Goal: Task Accomplishment & Management: Complete application form

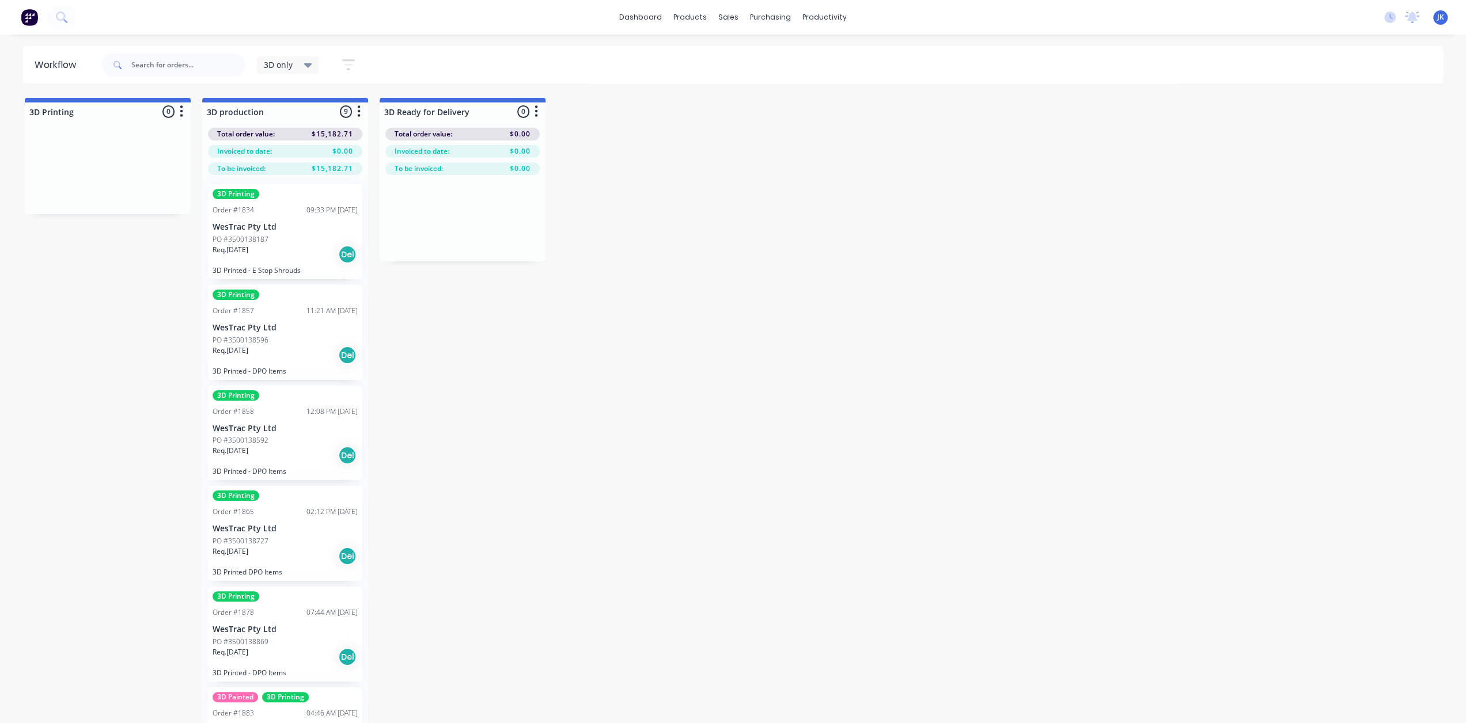
click at [304, 539] on div "PO #3500138727" at bounding box center [285, 541] width 145 height 10
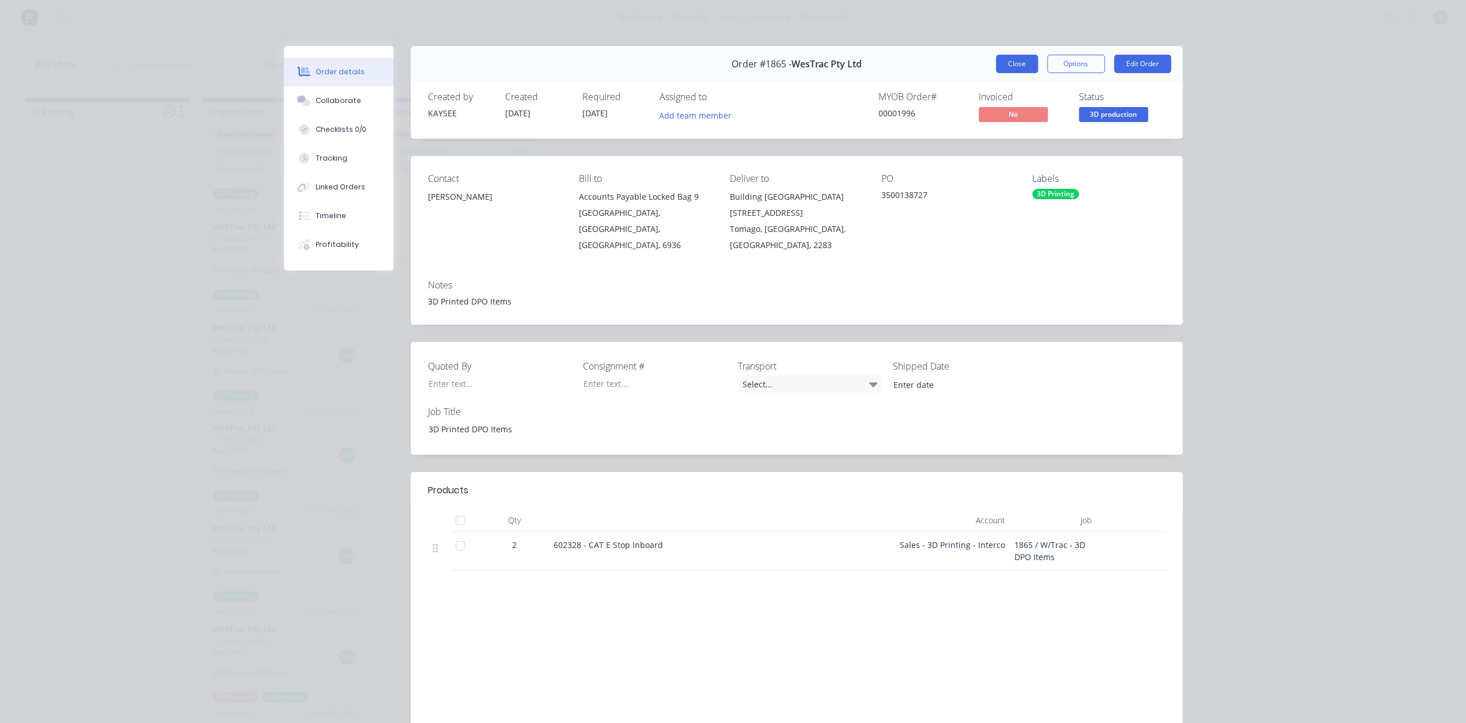
click at [1020, 67] on button "Close" at bounding box center [1017, 64] width 42 height 18
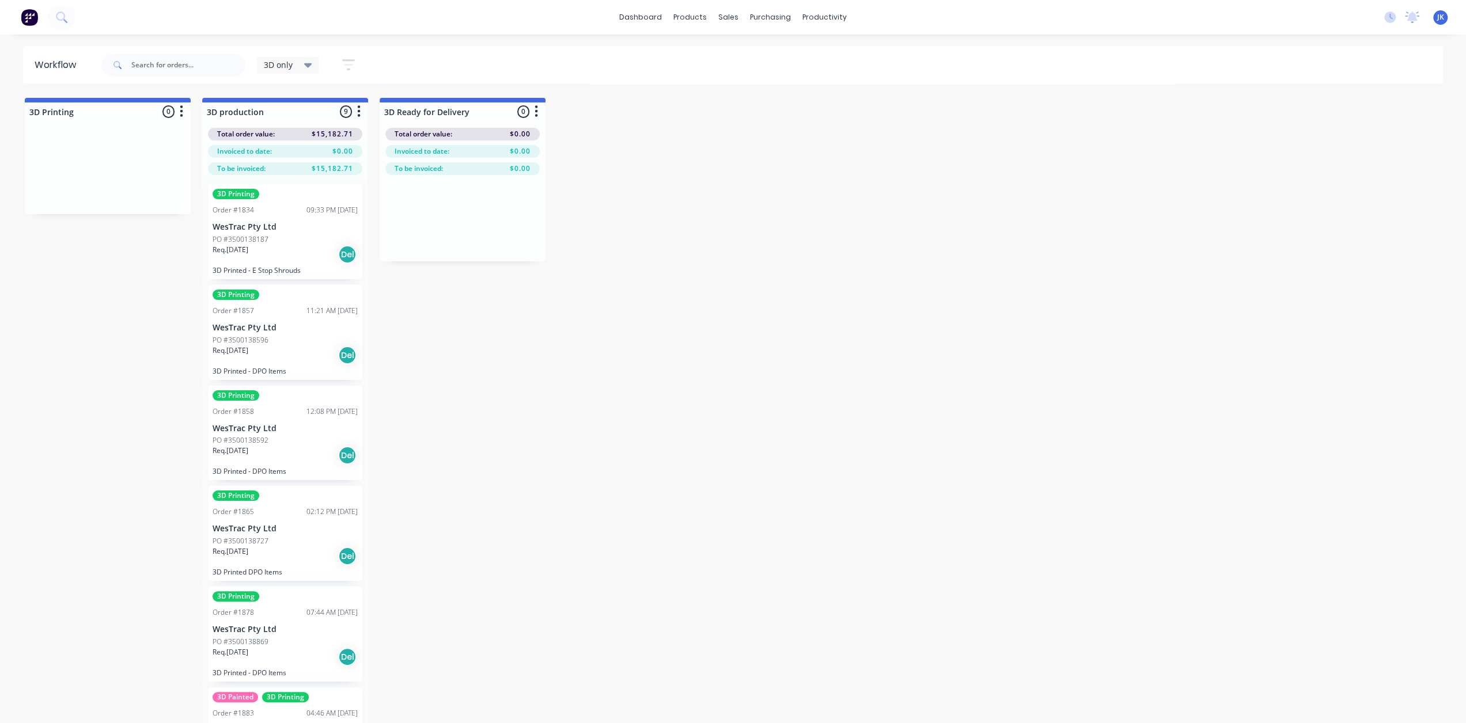
click at [298, 521] on div "3D Printing Order #1865 02:12 PM [DATE] WesTrac Pty Ltd PO #3500138727 Req. [DA…" at bounding box center [285, 533] width 154 height 95
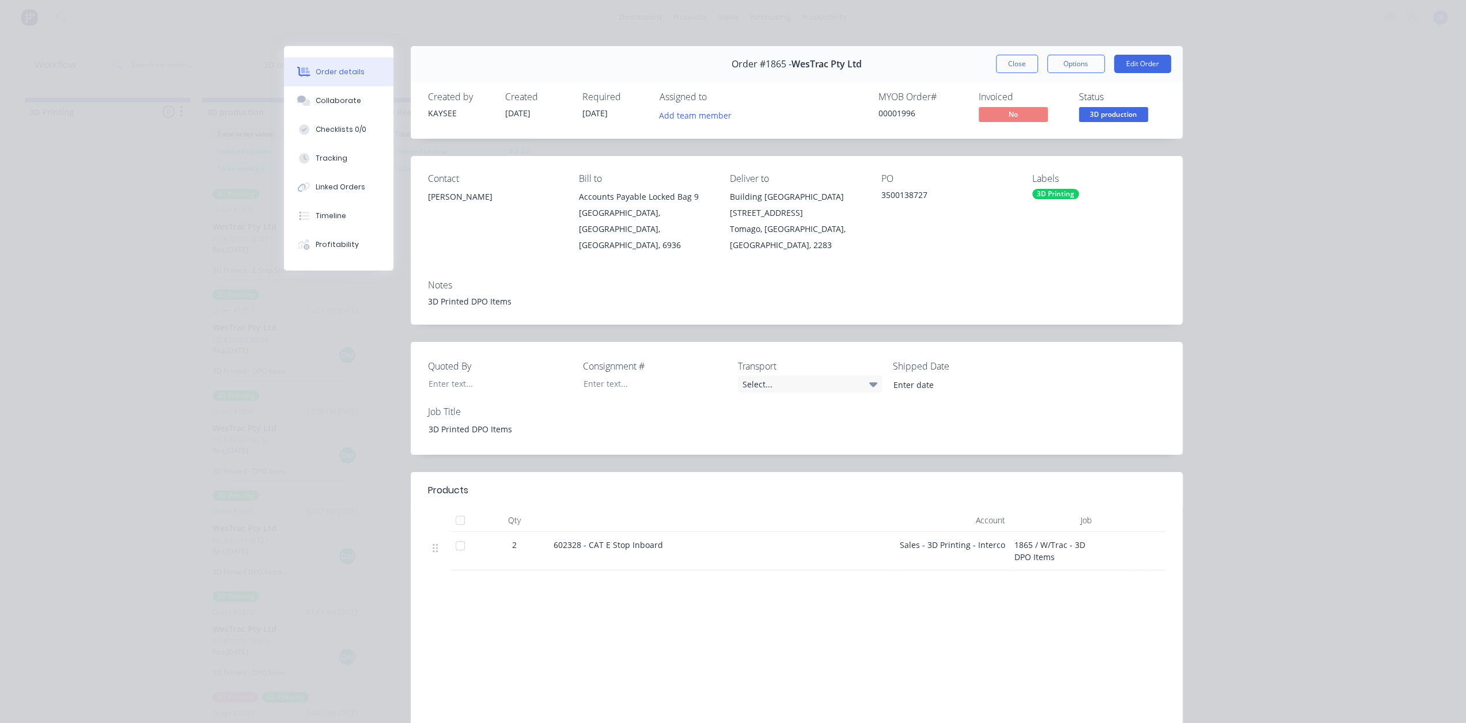
click at [1002, 66] on button "Close" at bounding box center [1017, 64] width 42 height 18
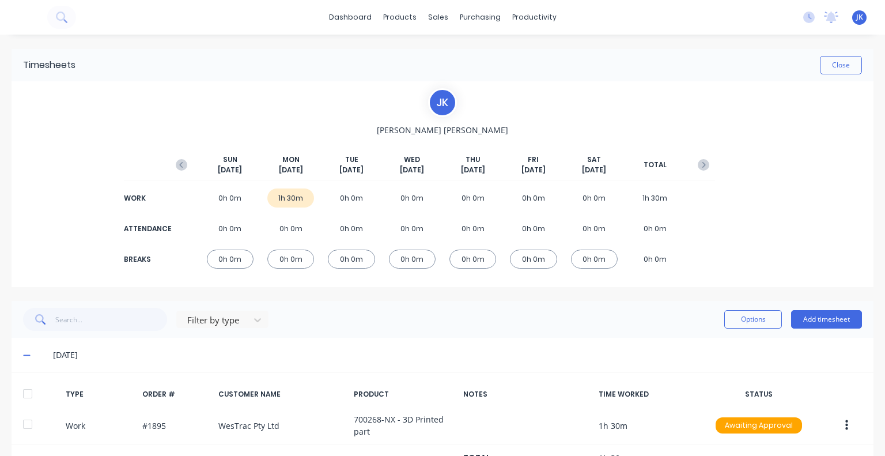
scroll to position [48, 0]
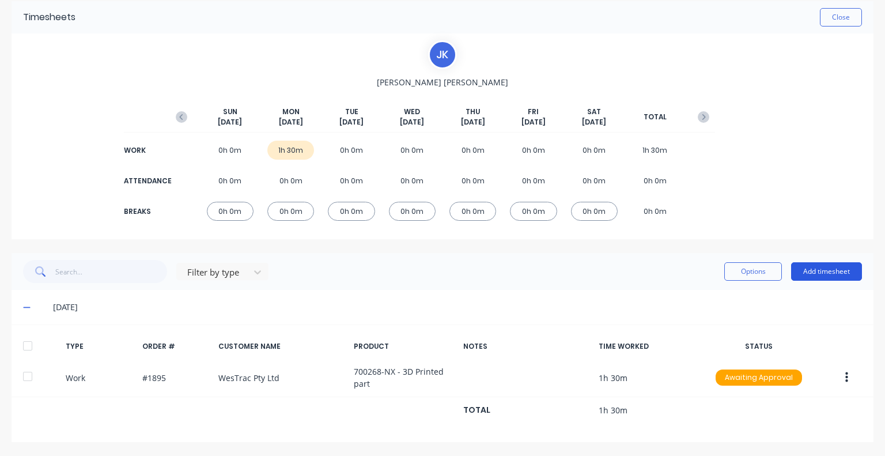
click at [818, 274] on button "Add timesheet" at bounding box center [826, 271] width 71 height 18
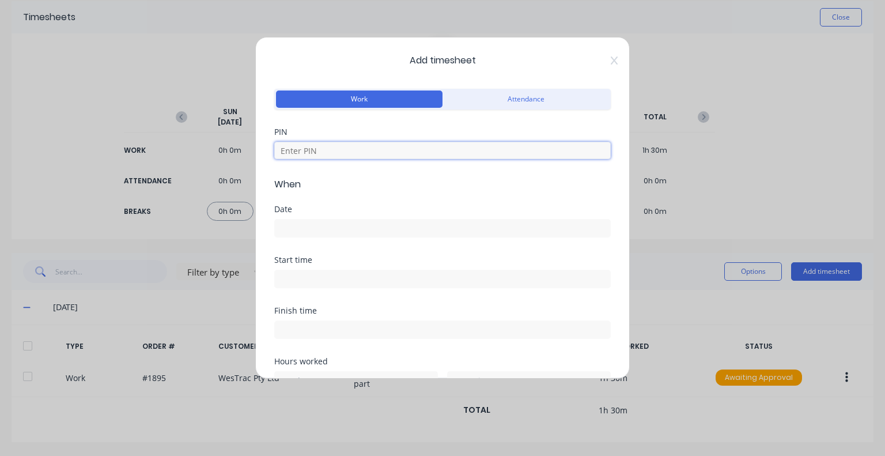
click at [350, 157] on input at bounding box center [442, 150] width 336 height 17
type input "5683"
click at [311, 220] on input at bounding box center [442, 227] width 335 height 17
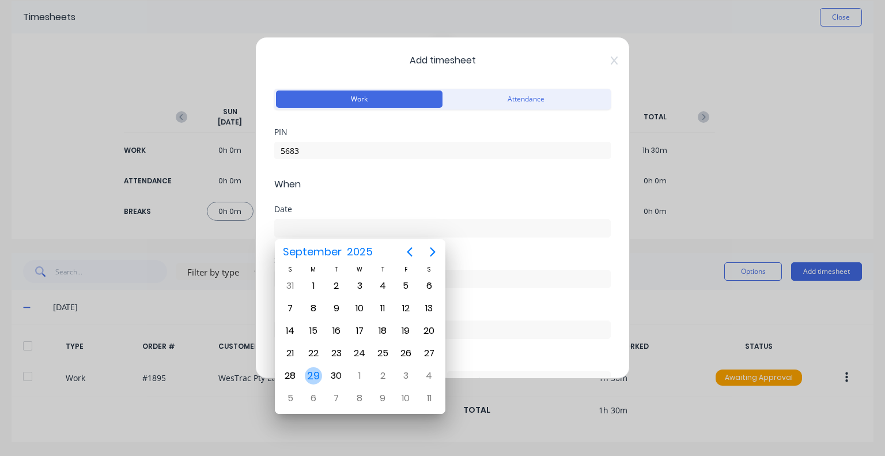
click at [316, 369] on div "29" at bounding box center [313, 375] width 17 height 17
type input "[DATE]"
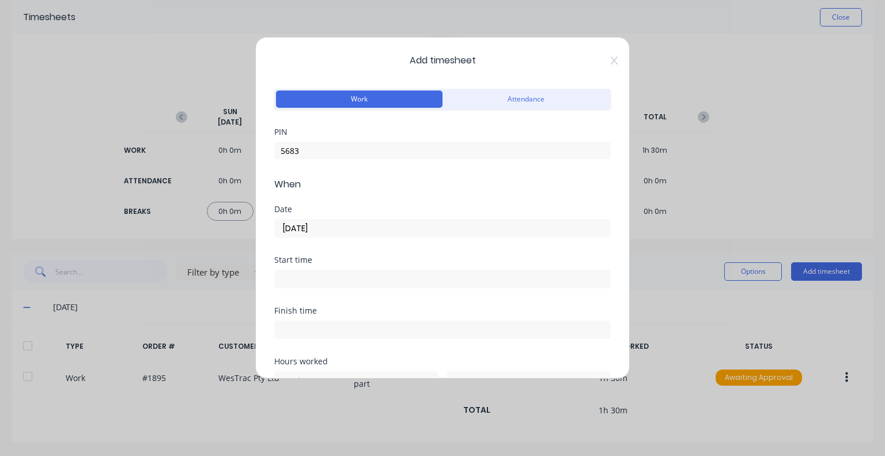
click at [325, 278] on input at bounding box center [442, 278] width 335 height 17
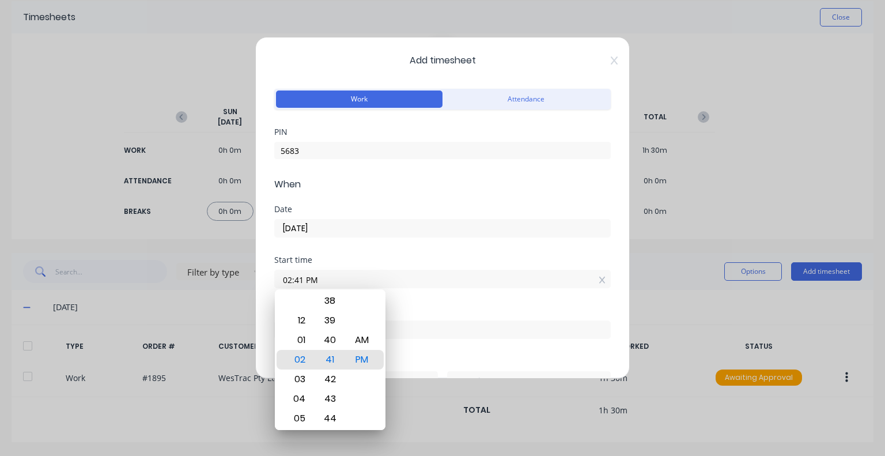
drag, startPoint x: 328, startPoint y: 281, endPoint x: 276, endPoint y: 282, distance: 51.3
click at [276, 282] on input "02:41 PM" at bounding box center [442, 278] width 335 height 17
type input "08:30 AM"
click at [366, 338] on div "AM" at bounding box center [361, 340] width 28 height 20
click at [401, 294] on div "Start time 08:30 AM" at bounding box center [442, 281] width 336 height 51
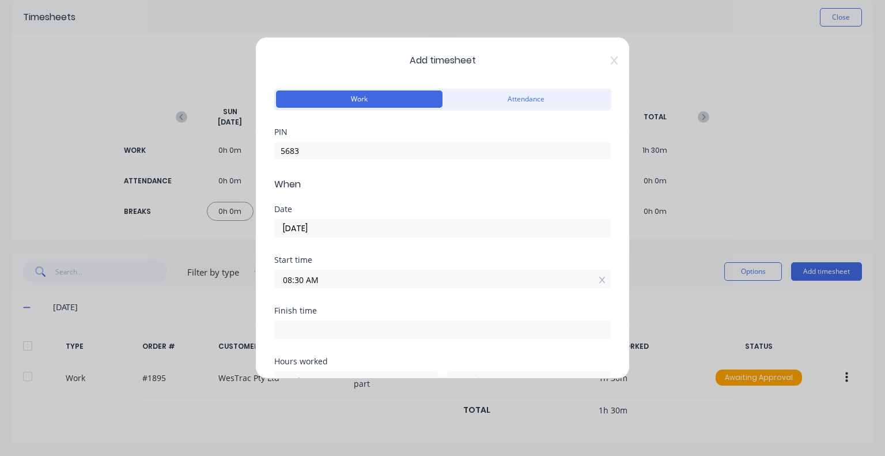
click at [373, 320] on label at bounding box center [442, 329] width 336 height 18
click at [373, 321] on input at bounding box center [442, 329] width 335 height 17
type input "02:41 PM"
type input "6"
type input "11"
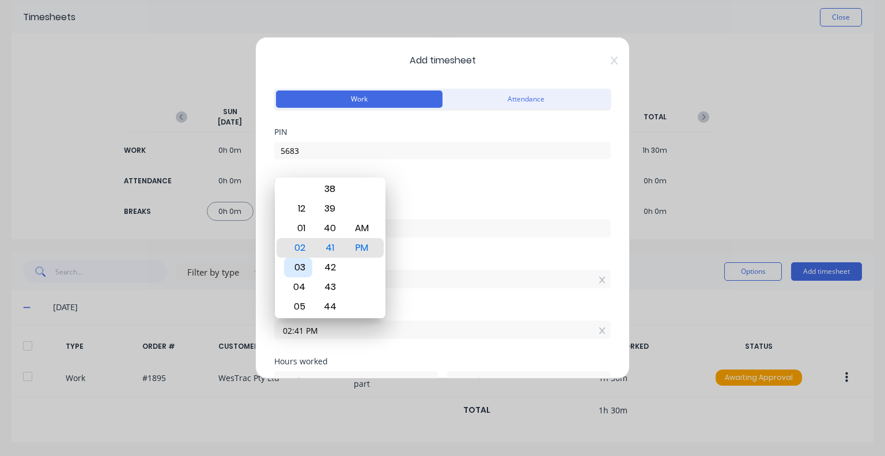
click at [302, 271] on div "03" at bounding box center [298, 267] width 28 height 20
type input "03:41 PM"
type input "7"
type input "03:37 PM"
type input "7"
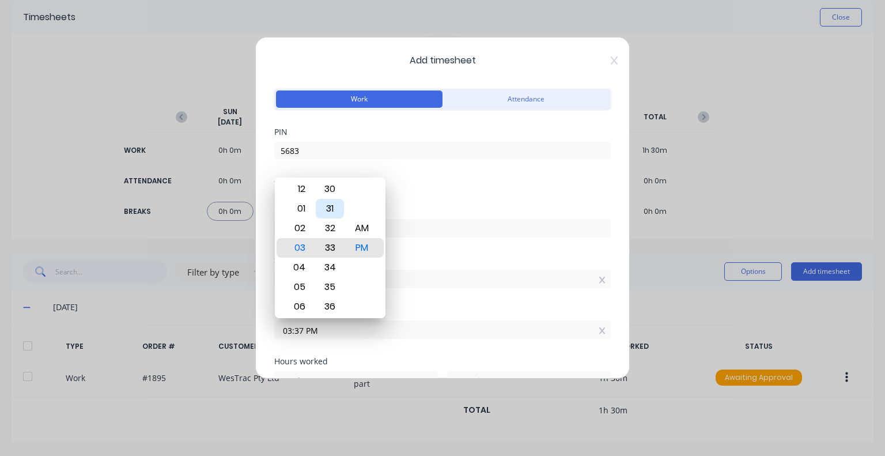
type input "03:33 PM"
type input "3"
click at [328, 185] on div "30" at bounding box center [330, 189] width 28 height 20
type input "03:30 PM"
type input "0"
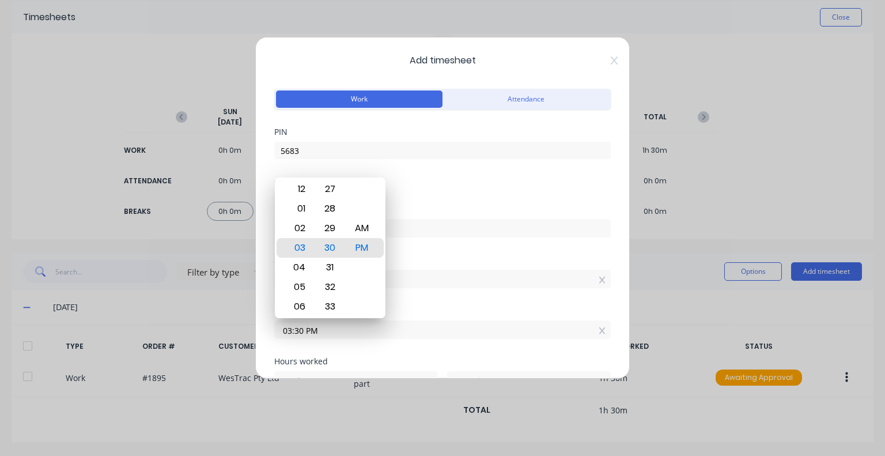
click at [472, 256] on div "Start time" at bounding box center [442, 260] width 336 height 8
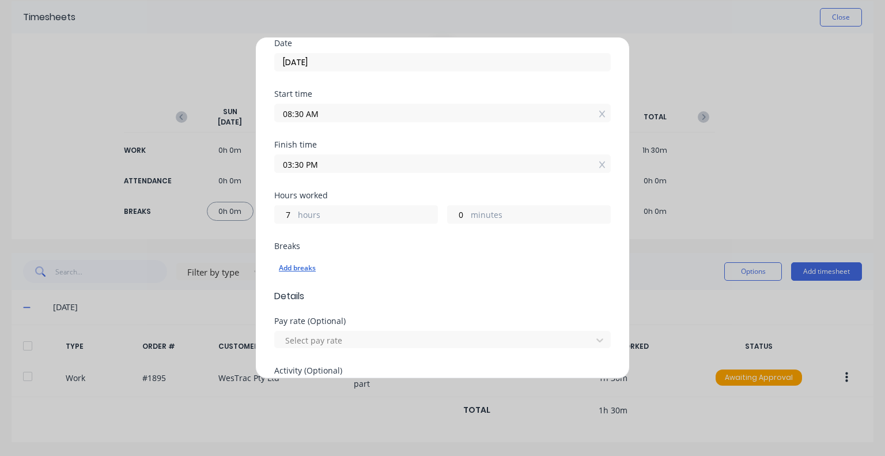
scroll to position [173, 0]
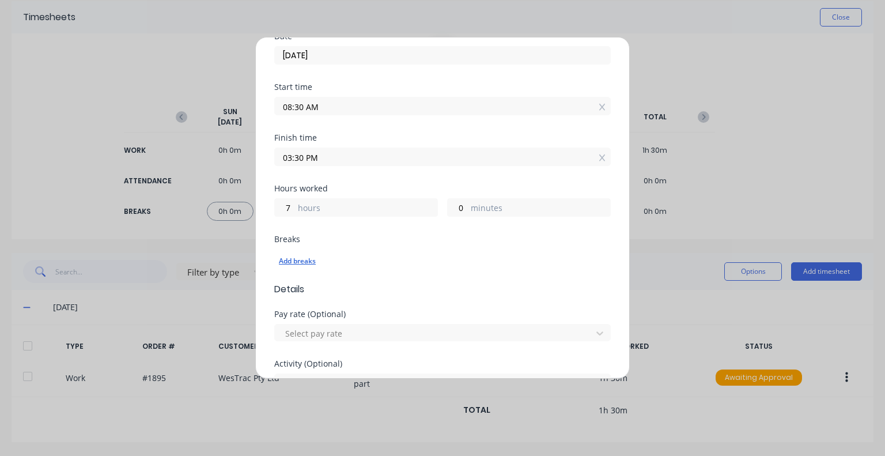
click at [285, 259] on div "Add breaks" at bounding box center [442, 260] width 327 height 15
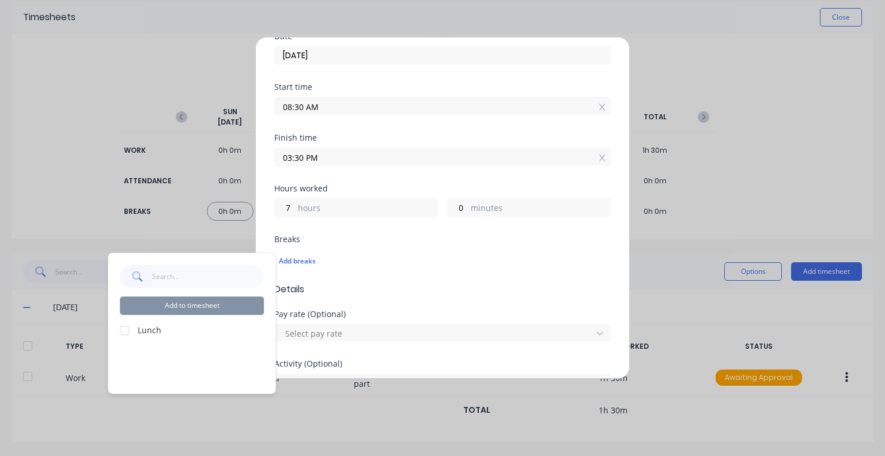
click at [124, 328] on div at bounding box center [124, 330] width 23 height 23
click at [202, 302] on button "Add to timesheet" at bounding box center [192, 305] width 144 height 18
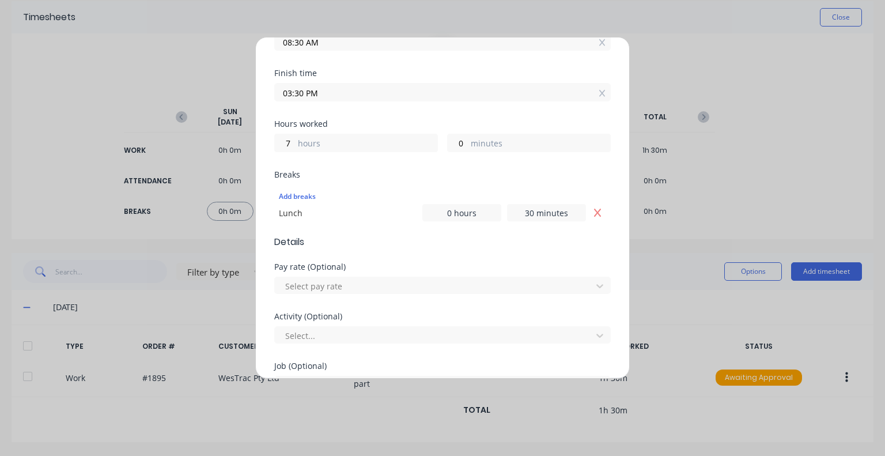
scroll to position [288, 0]
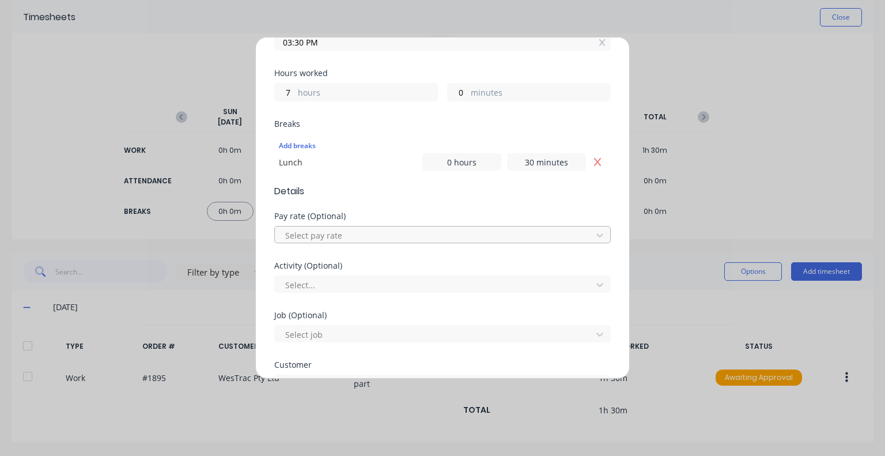
click at [405, 230] on div at bounding box center [435, 235] width 302 height 14
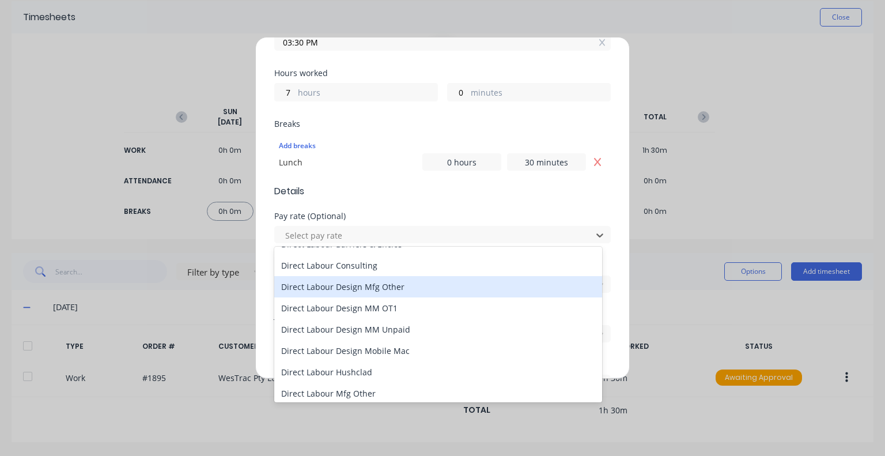
scroll to position [576, 0]
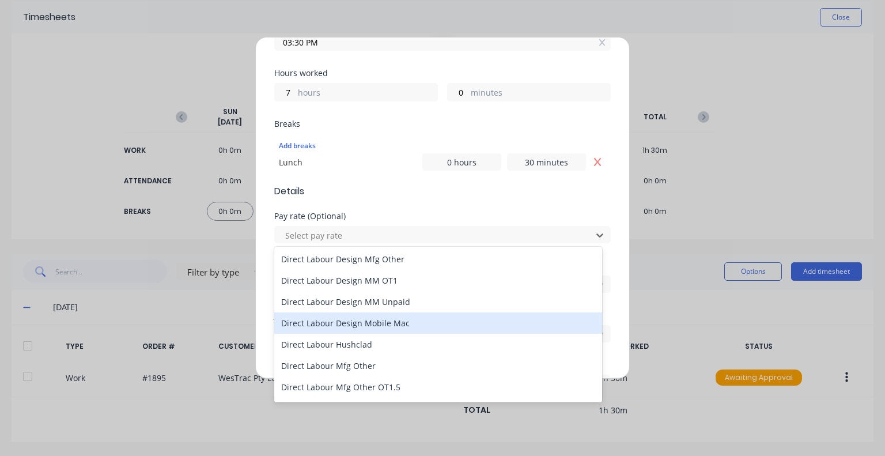
click at [411, 324] on div "Direct Labour Design Mobile Mac" at bounding box center [438, 322] width 328 height 21
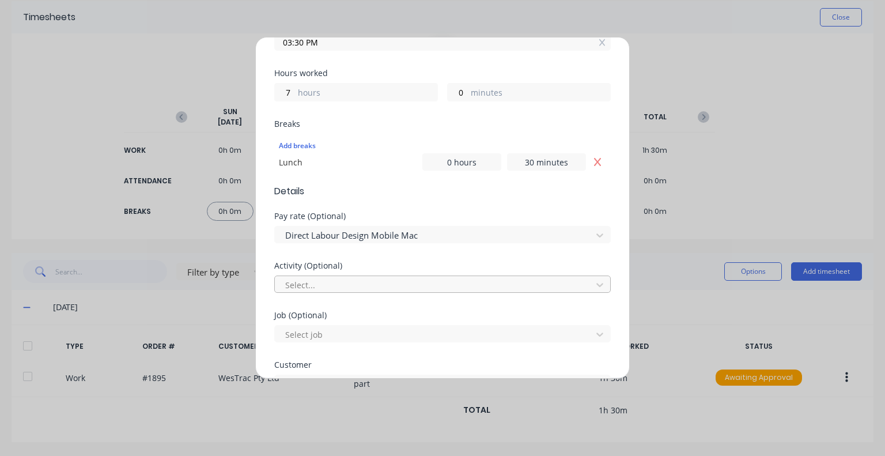
click at [396, 280] on div at bounding box center [435, 285] width 302 height 14
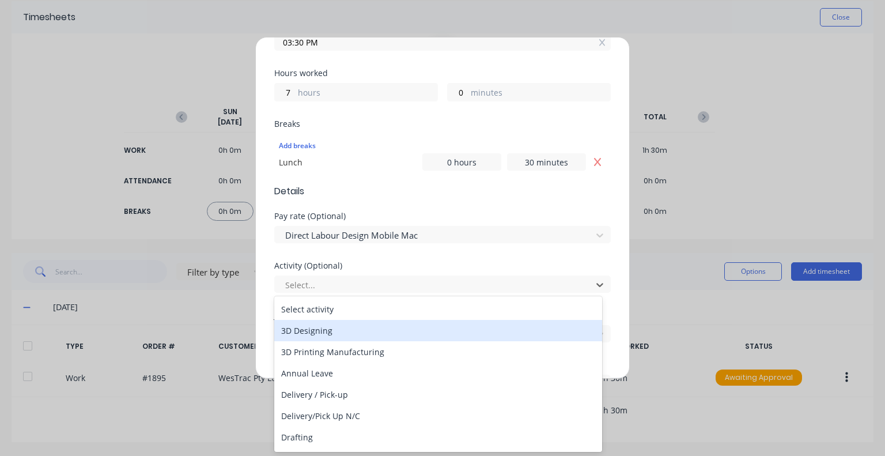
scroll to position [58, 0]
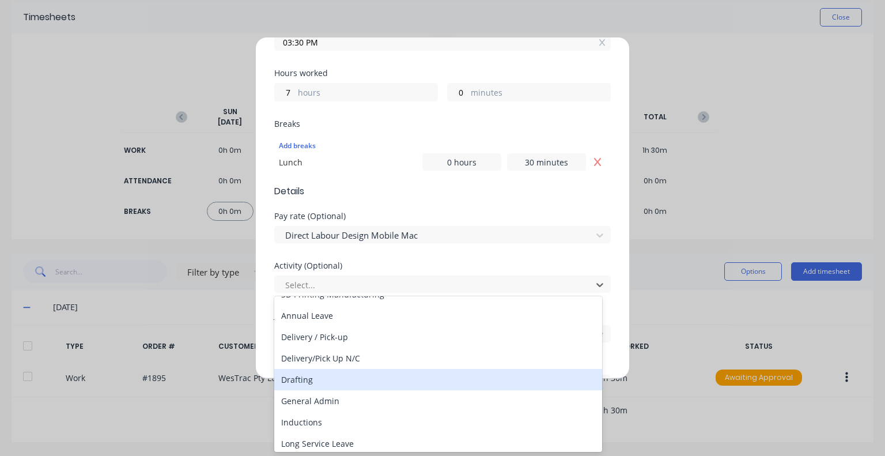
click at [352, 385] on div "Drafting" at bounding box center [438, 379] width 328 height 21
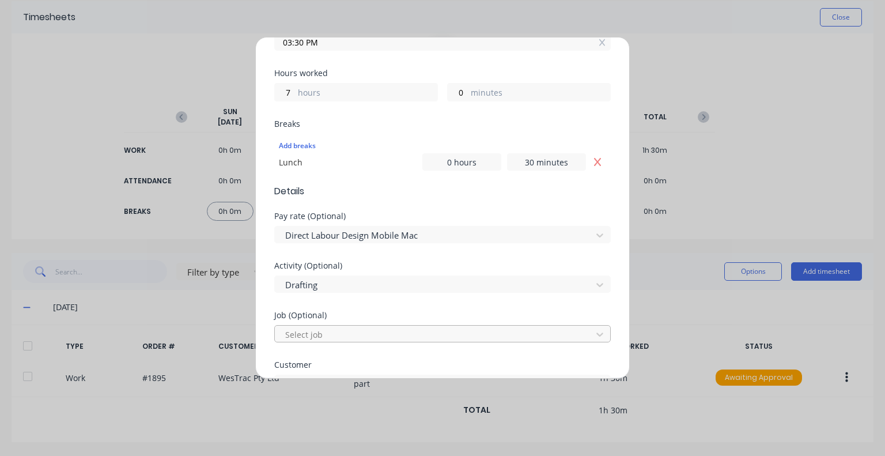
click at [373, 329] on div at bounding box center [435, 334] width 302 height 14
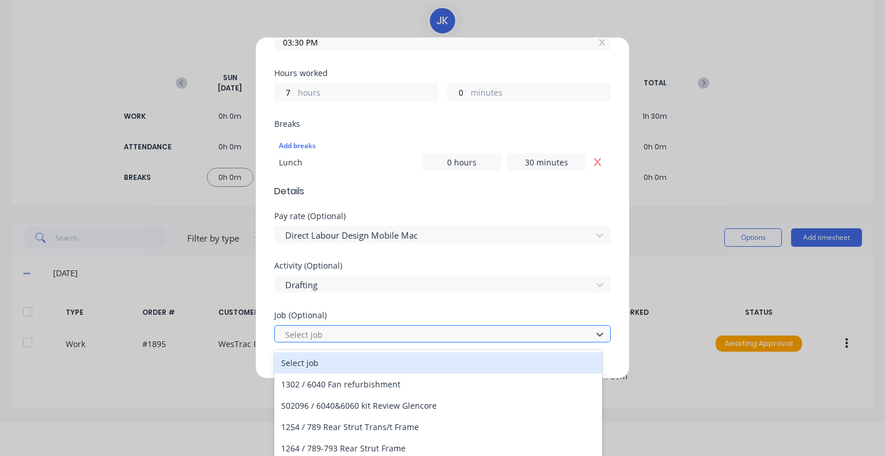
scroll to position [50, 0]
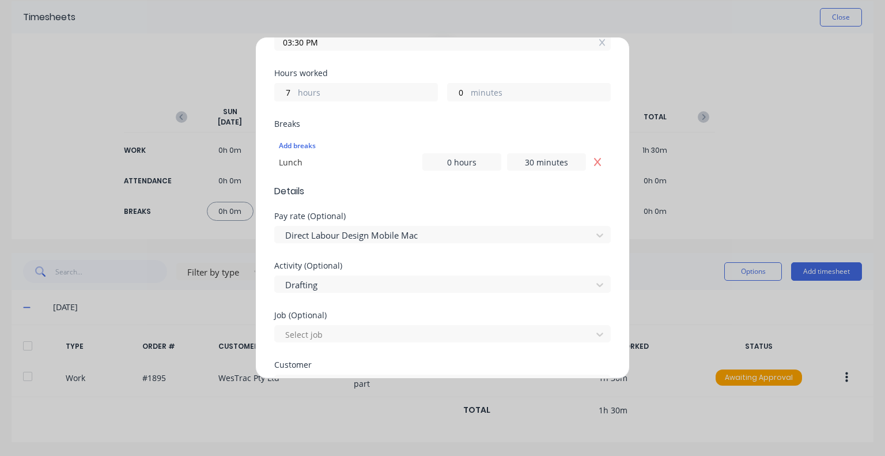
click at [379, 308] on div "Activity (Optional) Drafting" at bounding box center [442, 286] width 336 height 50
click at [369, 332] on div at bounding box center [435, 334] width 302 height 14
click at [379, 332] on div at bounding box center [435, 334] width 302 height 14
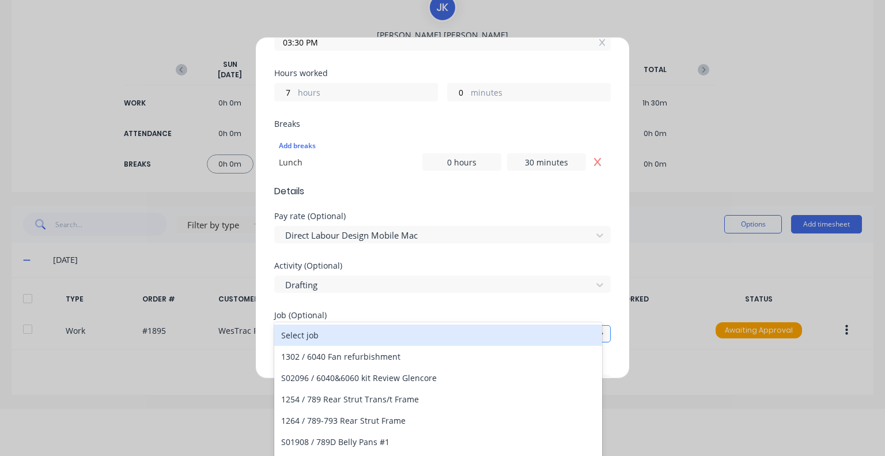
scroll to position [50, 0]
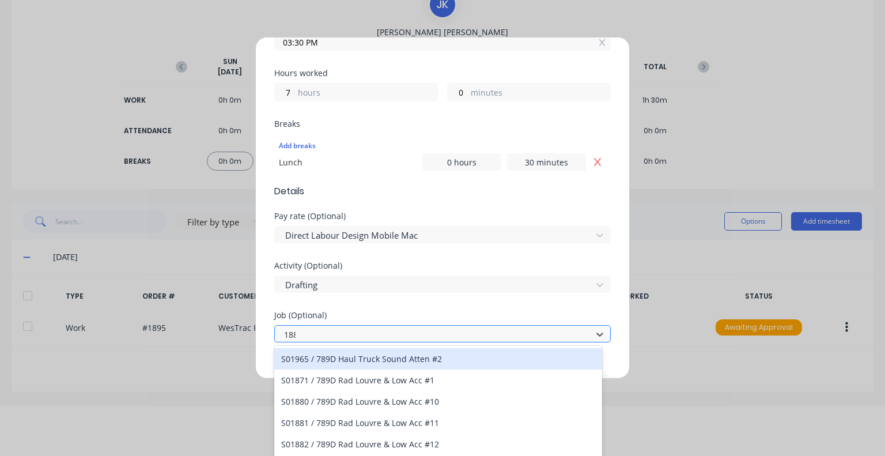
type input "1887"
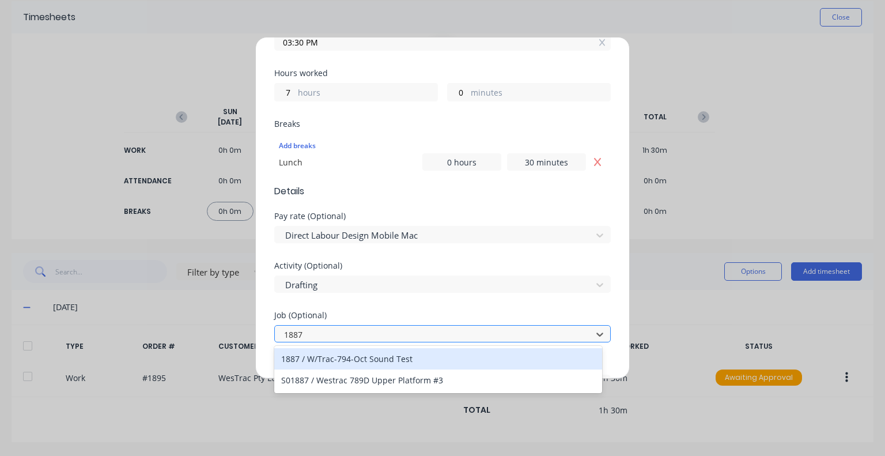
scroll to position [0, 0]
click at [385, 360] on div "1887 / W/Trac-794-Oct Sound Test" at bounding box center [438, 358] width 328 height 21
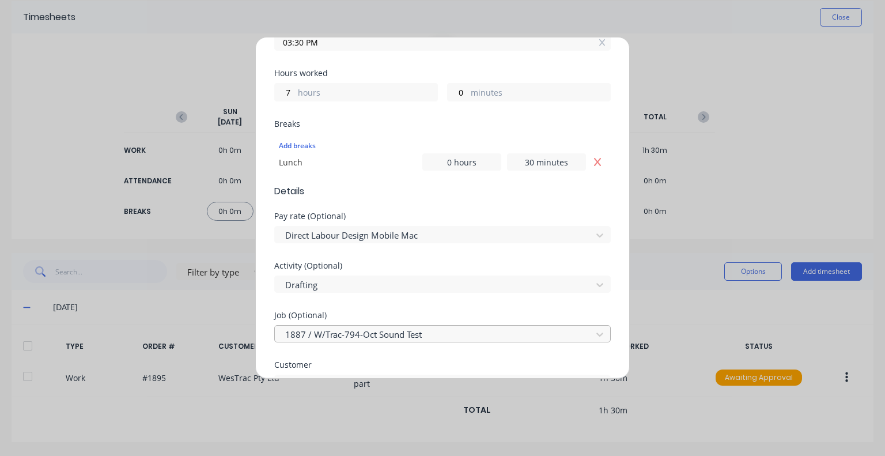
scroll to position [403, 0]
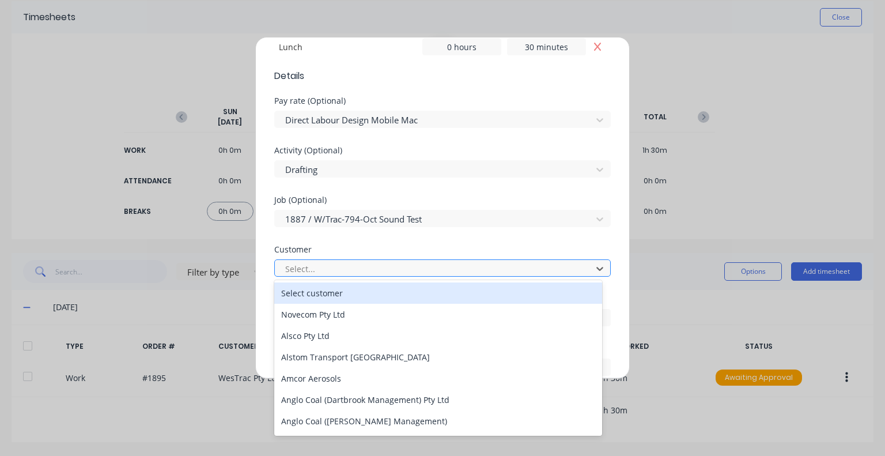
click at [358, 264] on div at bounding box center [435, 268] width 302 height 14
type input "westr"
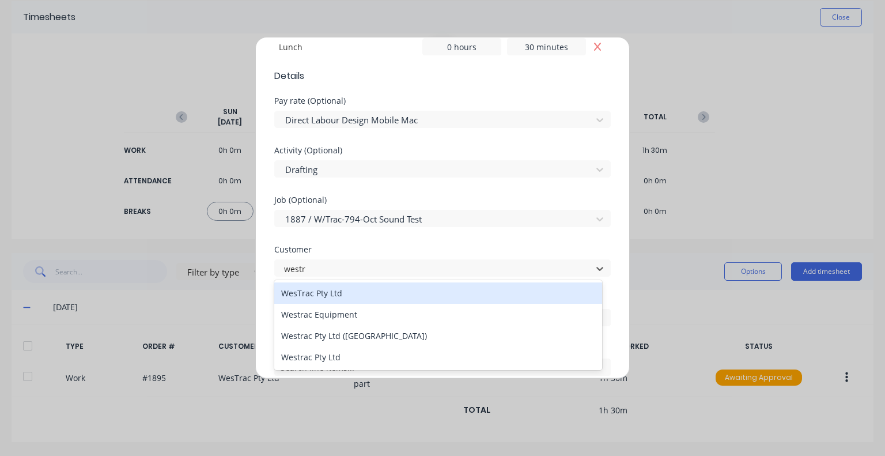
click at [355, 290] on div "WesTrac Pty Ltd" at bounding box center [438, 292] width 328 height 21
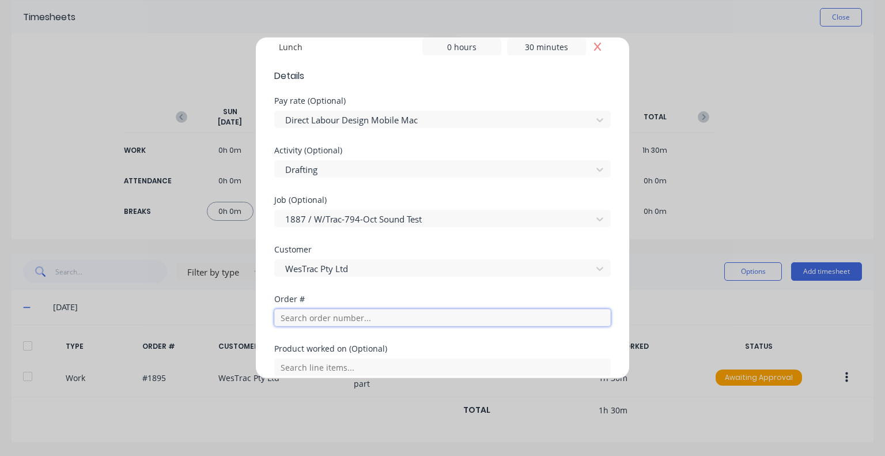
click at [359, 317] on input "text" at bounding box center [442, 317] width 336 height 17
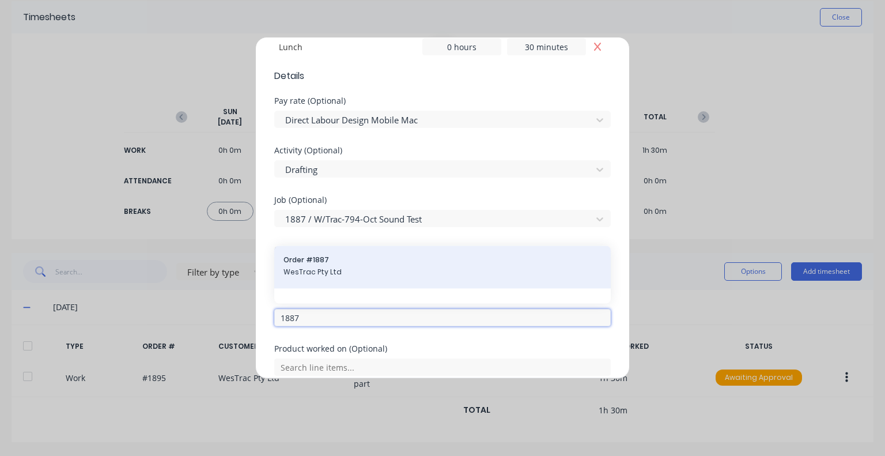
type input "1887"
click at [366, 267] on span "WesTrac Pty Ltd" at bounding box center [442, 272] width 318 height 10
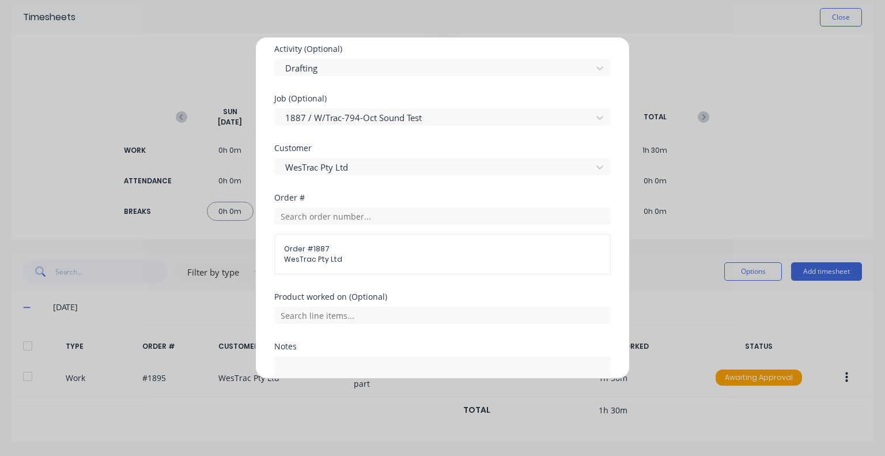
scroll to position [518, 0]
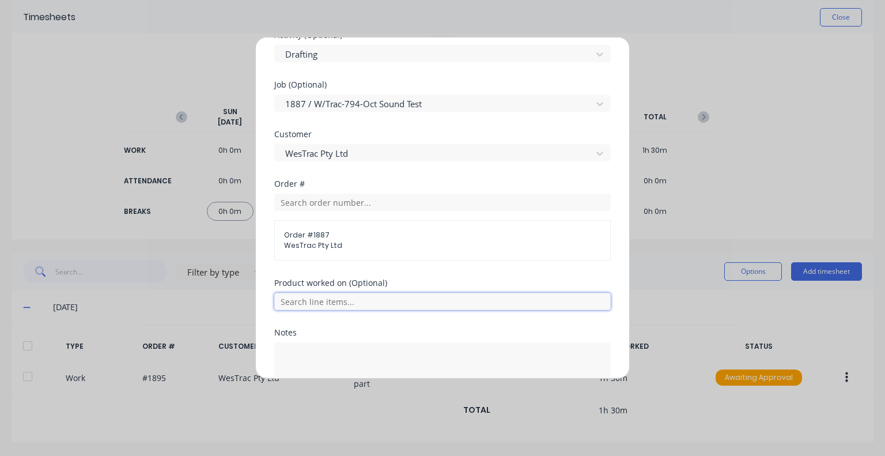
click at [374, 299] on input "text" at bounding box center [442, 301] width 336 height 17
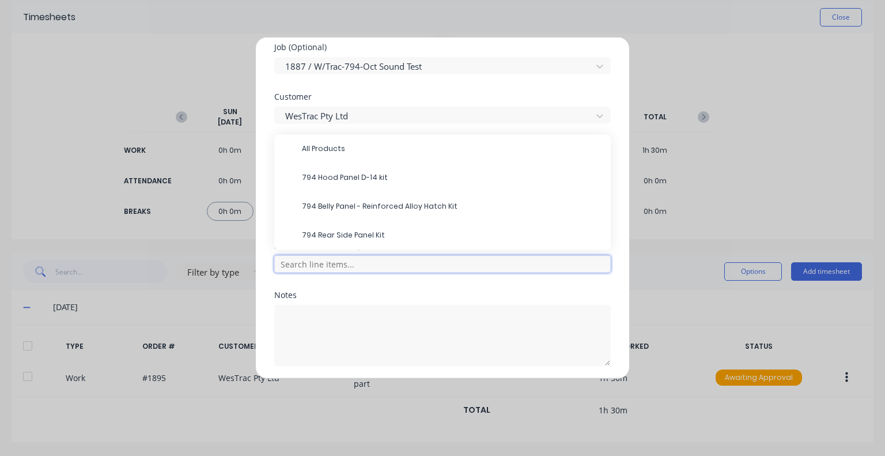
scroll to position [537, 0]
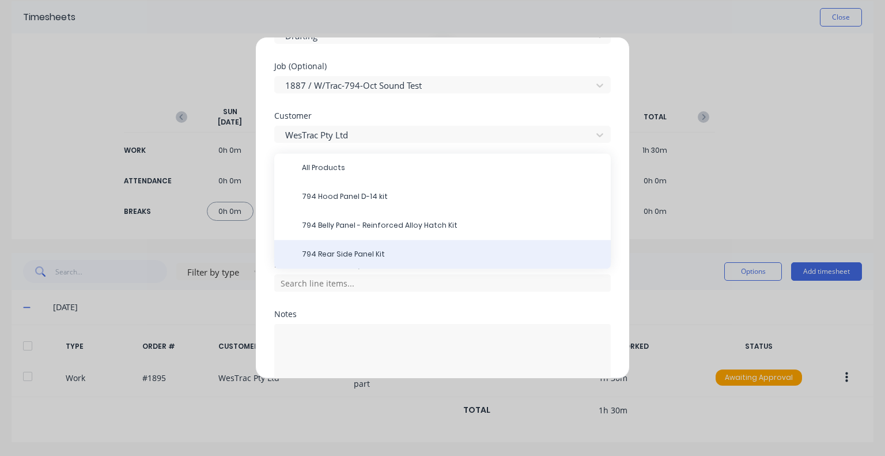
click at [377, 246] on div "794 Rear Side Panel Kit" at bounding box center [442, 254] width 336 height 29
click at [379, 255] on span "794 Rear Side Panel Kit" at bounding box center [452, 254] width 300 height 10
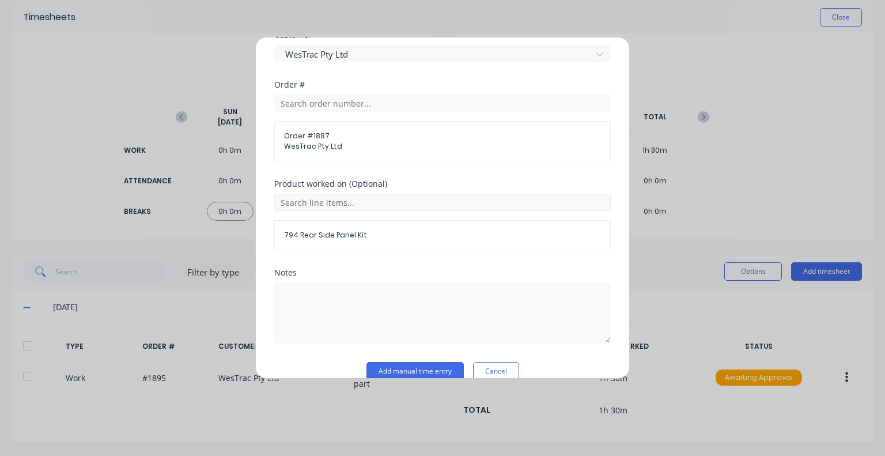
scroll to position [634, 0]
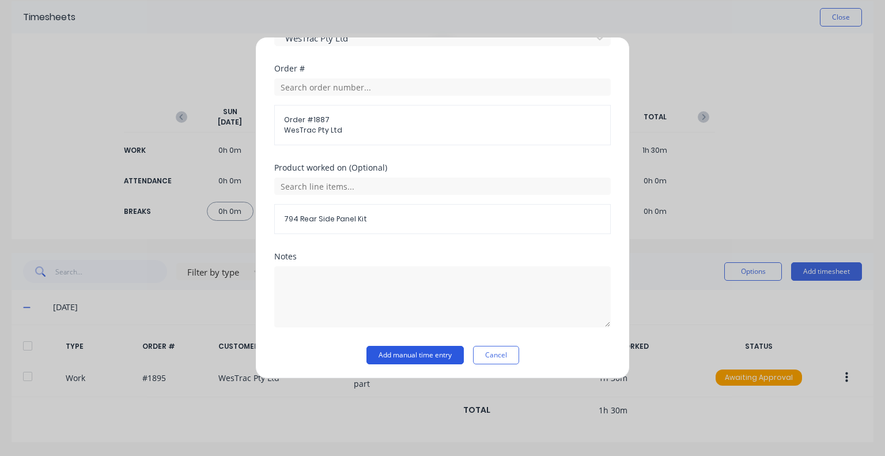
click at [400, 350] on button "Add manual time entry" at bounding box center [414, 355] width 97 height 18
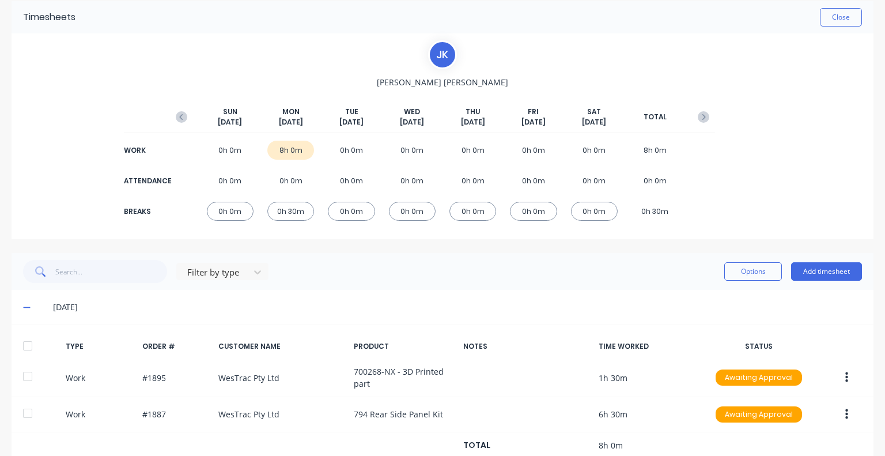
click at [301, 282] on div "Filter by type Options Add timesheet" at bounding box center [442, 271] width 839 height 23
click at [83, 64] on div "J K Juan Kritzinger SUN Sep 28th MON Sep 29th TUE Sep 30th WED Oct 1st THU Oct …" at bounding box center [443, 136] width 862 height 206
click at [825, 274] on button "Add timesheet" at bounding box center [826, 271] width 71 height 18
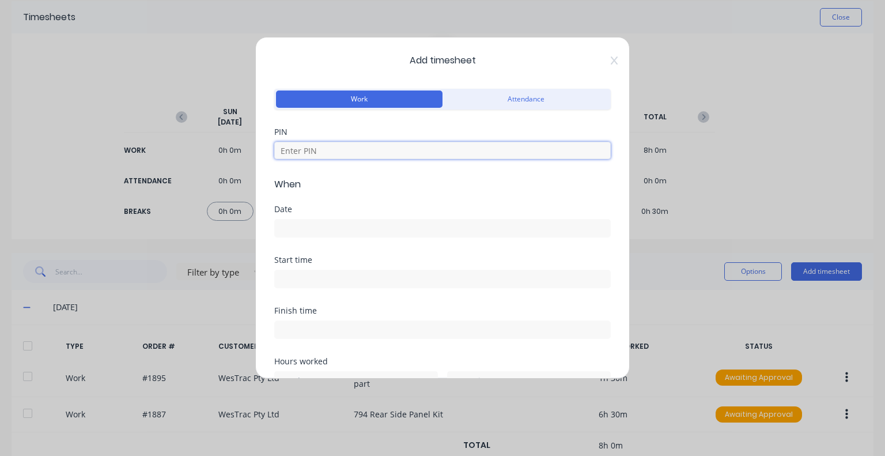
click at [354, 147] on input at bounding box center [442, 150] width 336 height 17
type input "5683"
click at [320, 228] on input at bounding box center [442, 227] width 335 height 17
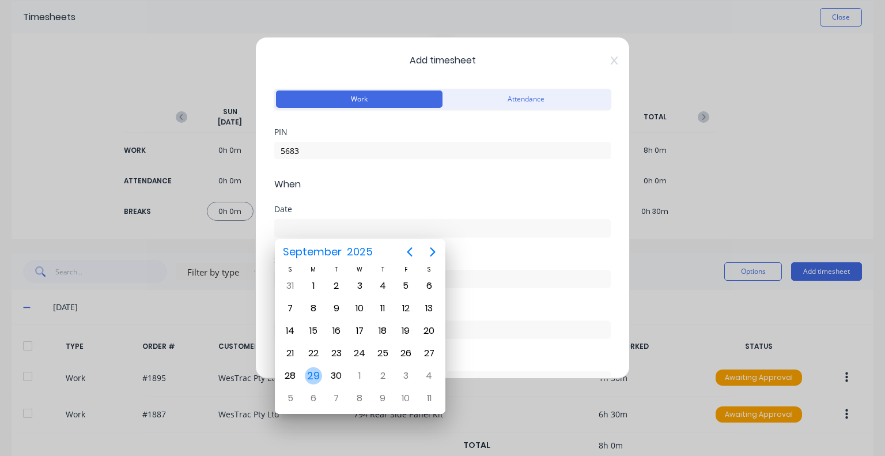
click at [311, 373] on div "29" at bounding box center [313, 375] width 17 height 17
type input "29/09/2025"
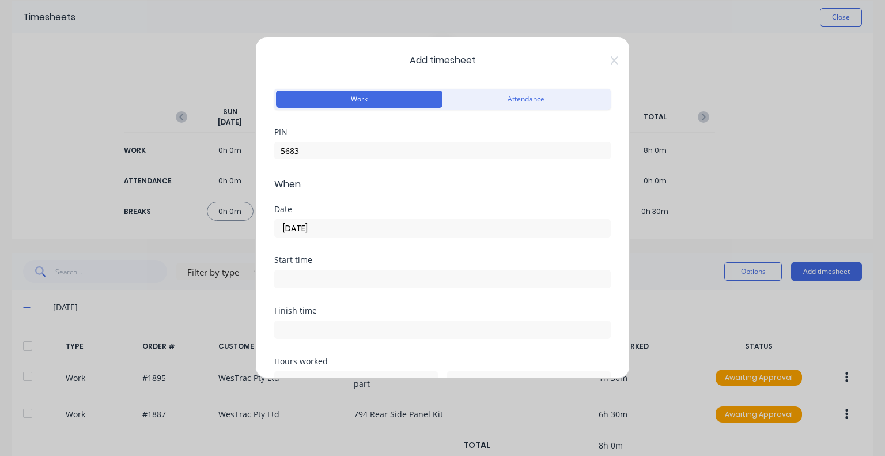
click at [323, 275] on input at bounding box center [442, 278] width 335 height 17
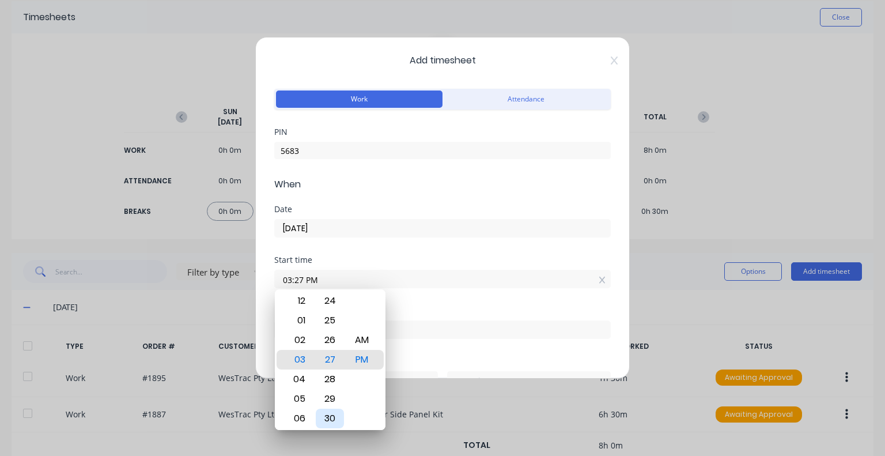
click at [327, 410] on div "30" at bounding box center [330, 418] width 28 height 20
type input "03:30 PM"
click at [416, 310] on div "Finish time" at bounding box center [442, 310] width 336 height 8
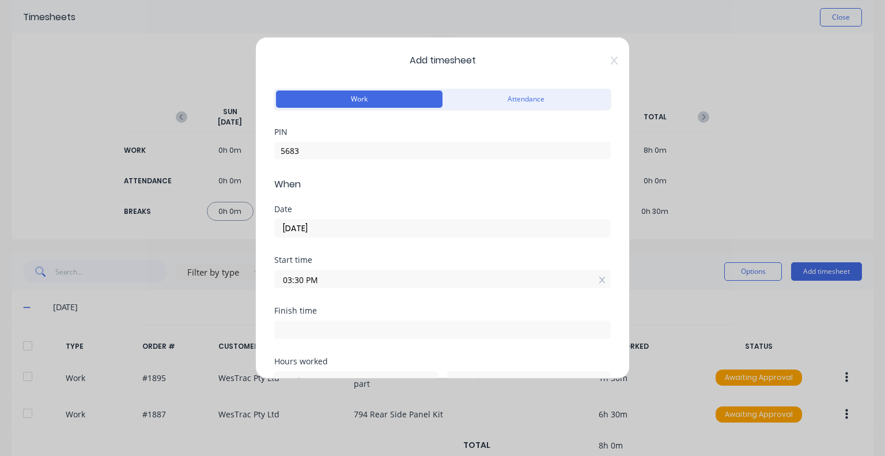
click at [382, 331] on input at bounding box center [442, 329] width 335 height 17
type input "03:27 PM"
type input "23"
type input "57"
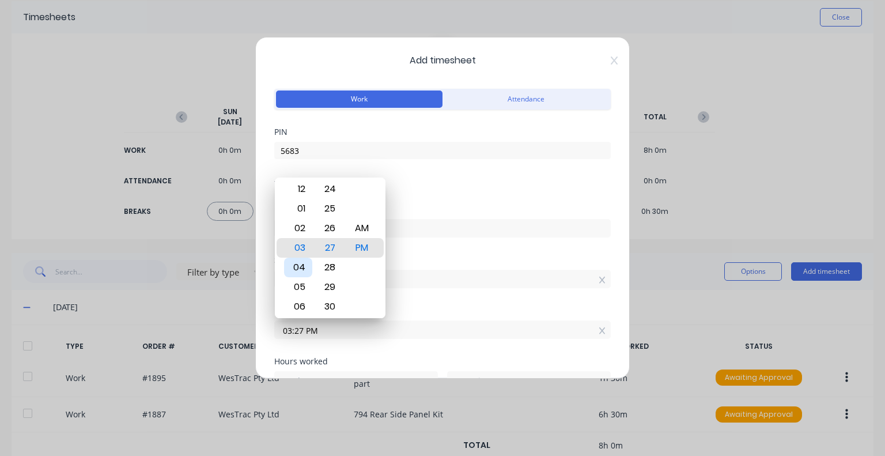
click at [300, 261] on div "04" at bounding box center [298, 267] width 28 height 20
type input "04:27 PM"
type input "0"
type input "04:20 PM"
type input "50"
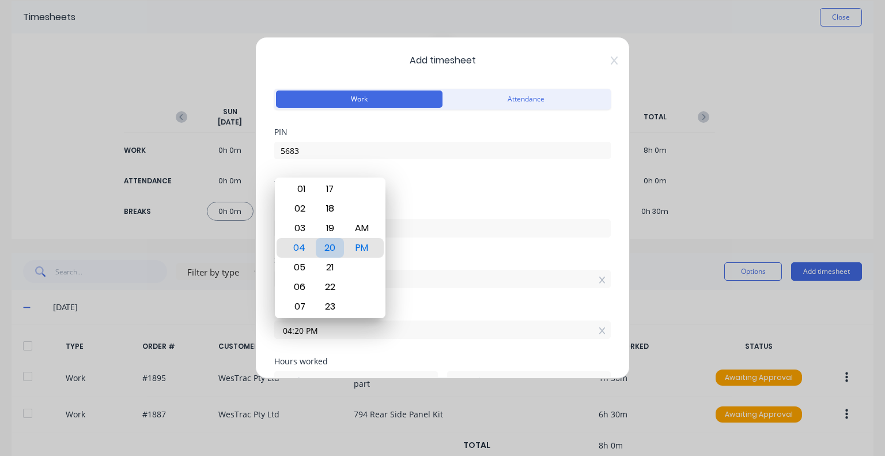
type input "04:19 PM"
type input "49"
type input "04:14 PM"
type input "44"
type input "04:11 PM"
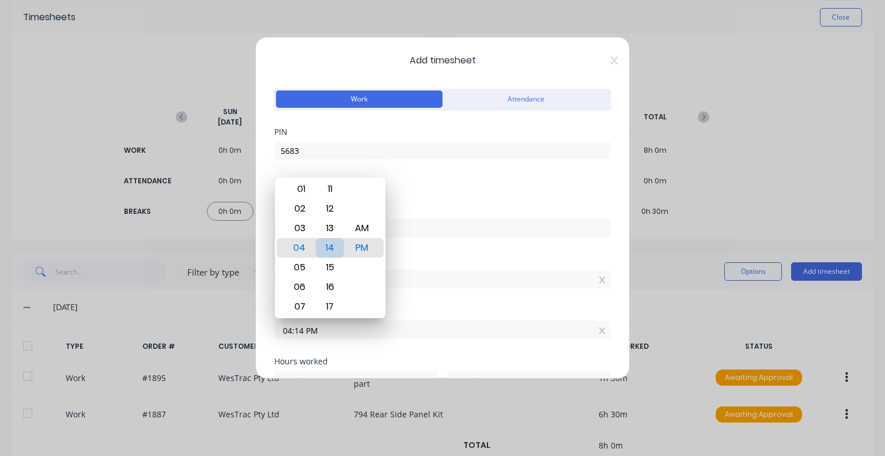
type input "41"
type input "04:06 PM"
type input "36"
type input "04:00 PM"
type input "30"
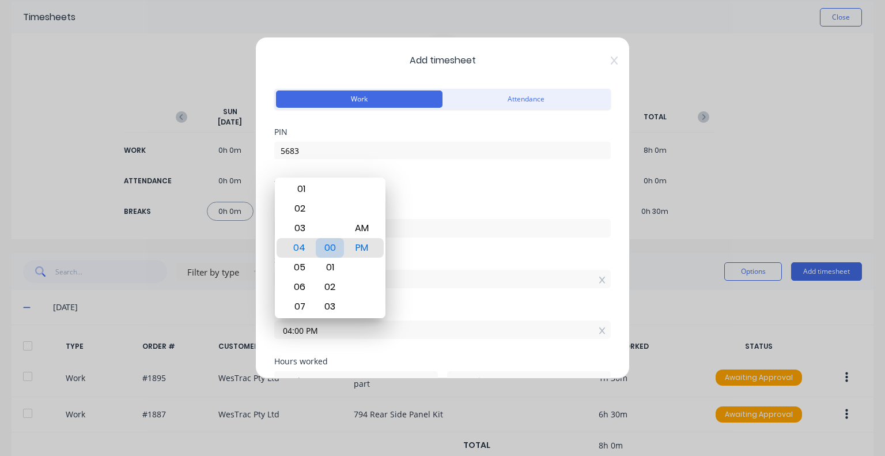
click at [329, 245] on div "00" at bounding box center [330, 248] width 28 height 20
click at [449, 249] on div "Date 29/09/2025" at bounding box center [442, 230] width 336 height 51
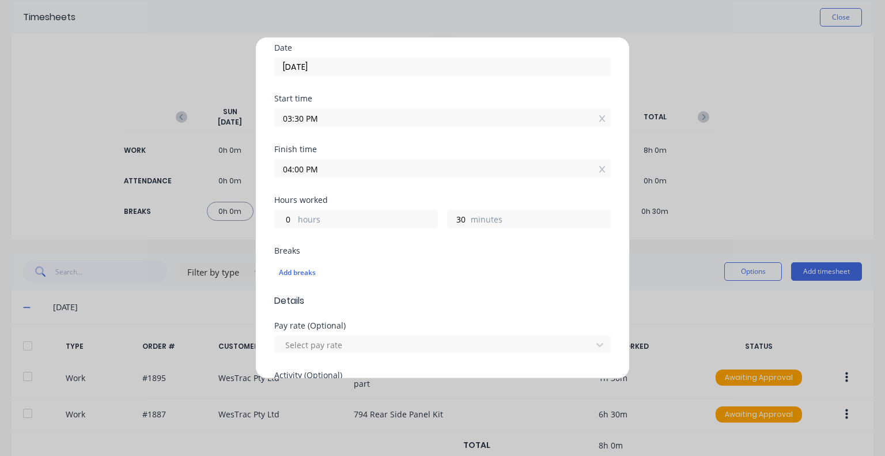
scroll to position [173, 0]
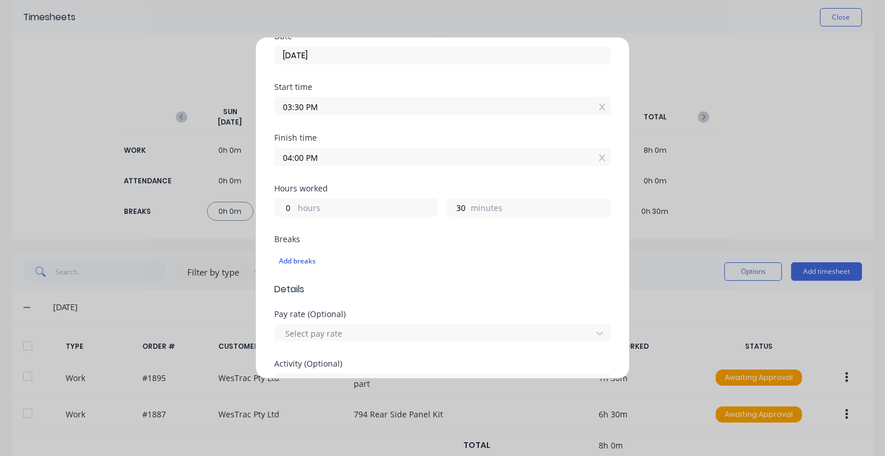
click at [338, 199] on div "0 hours" at bounding box center [356, 207] width 164 height 18
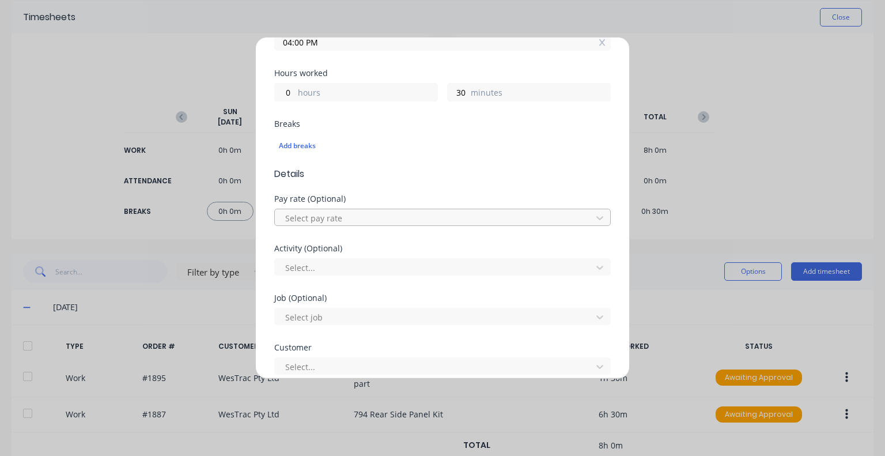
click at [385, 217] on div at bounding box center [435, 218] width 302 height 14
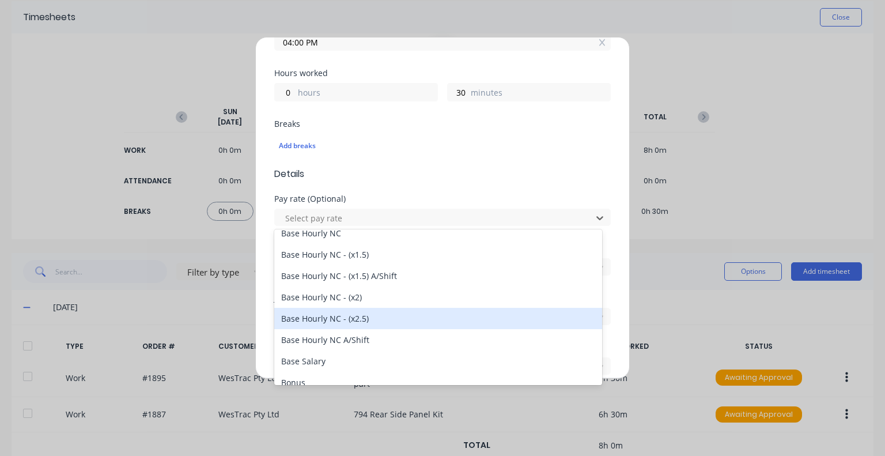
scroll to position [110, 0]
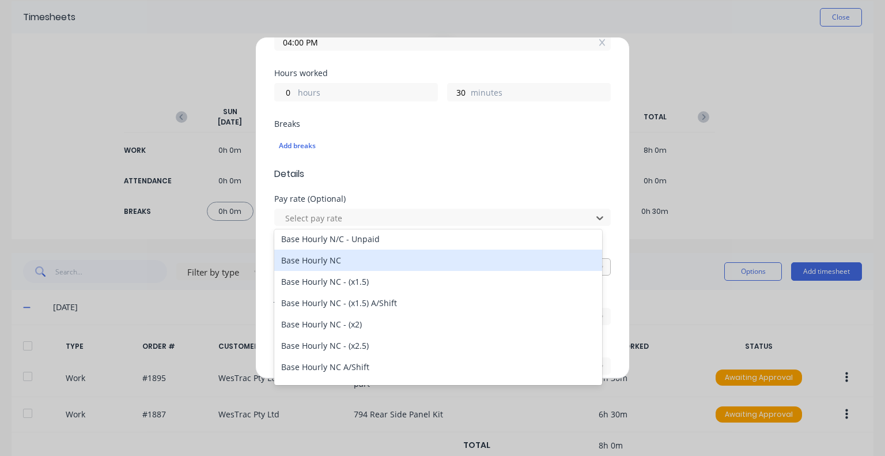
click at [349, 263] on div "Base Hourly NC" at bounding box center [438, 259] width 328 height 21
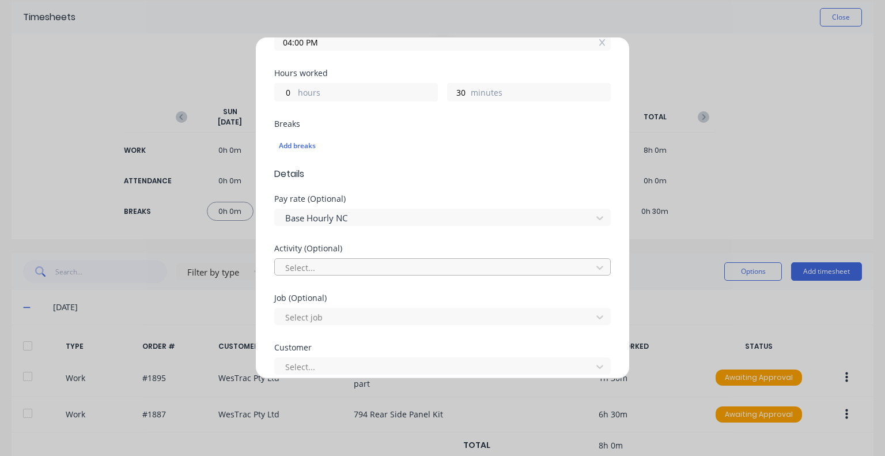
click at [344, 266] on div at bounding box center [435, 267] width 302 height 14
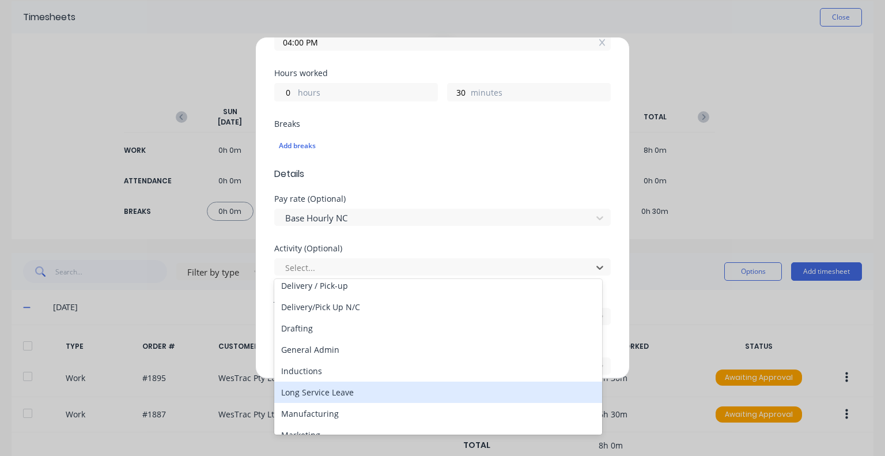
scroll to position [34, 0]
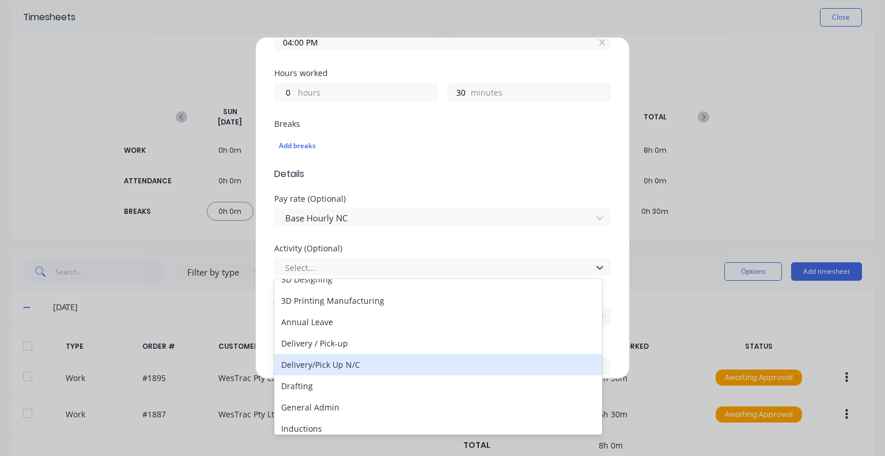
click at [333, 367] on div "Delivery/Pick Up N/C" at bounding box center [438, 364] width 328 height 21
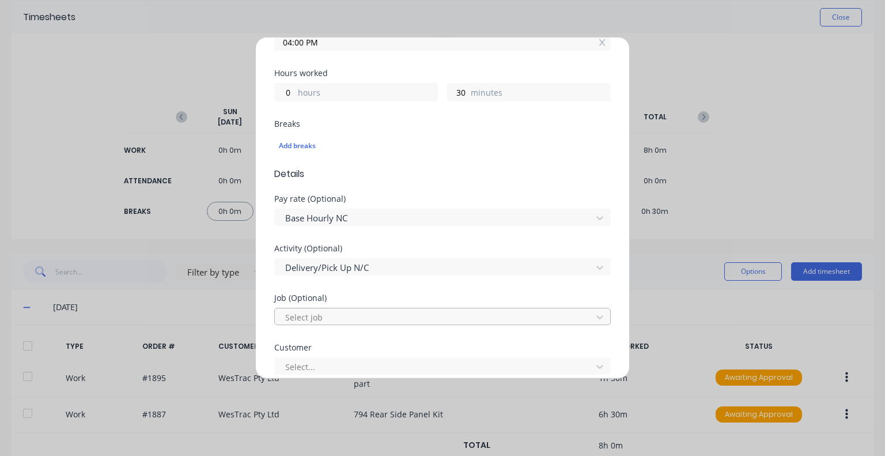
scroll to position [346, 0]
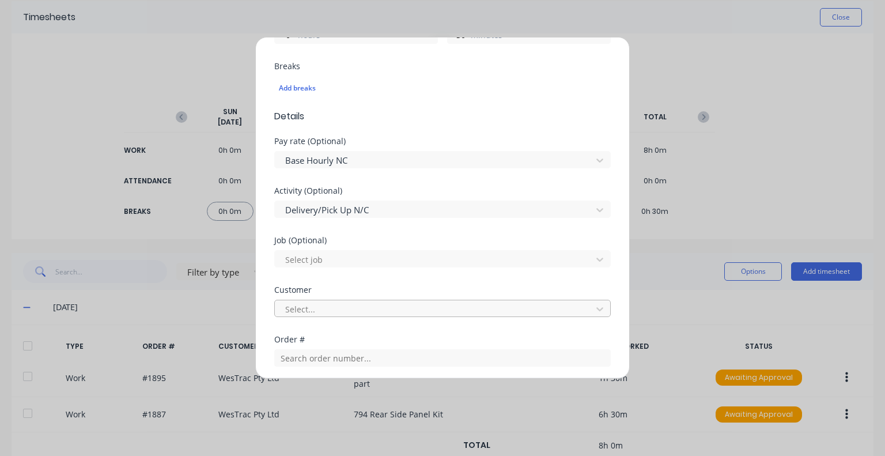
click at [339, 308] on div at bounding box center [435, 309] width 302 height 14
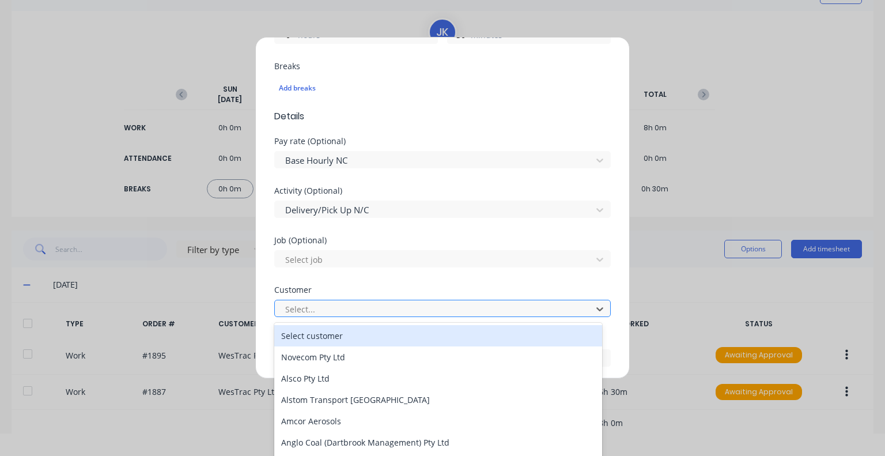
scroll to position [25, 0]
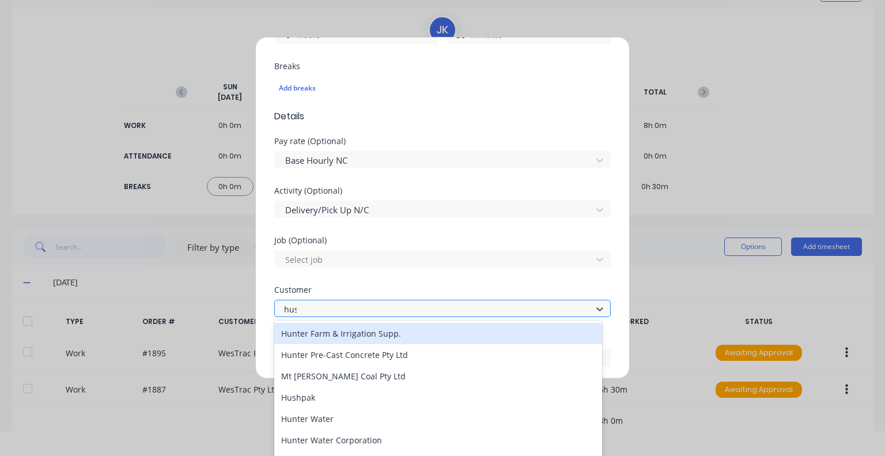
type input "hush"
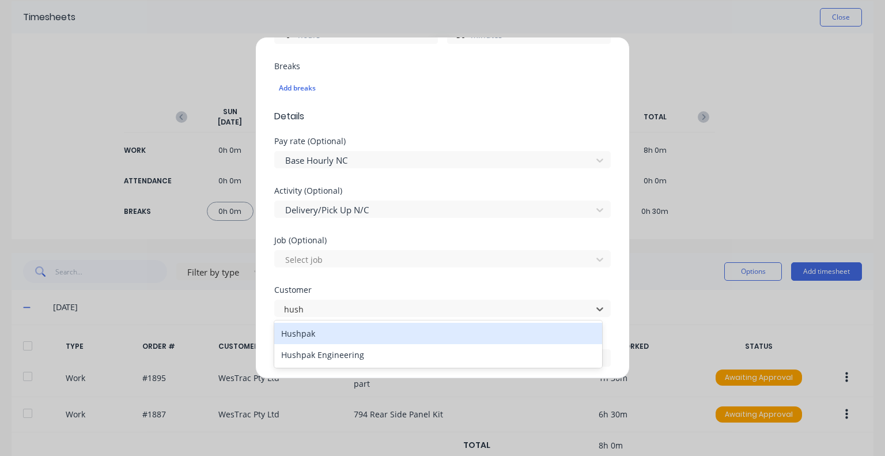
click at [346, 336] on div "Hushpak" at bounding box center [438, 333] width 328 height 21
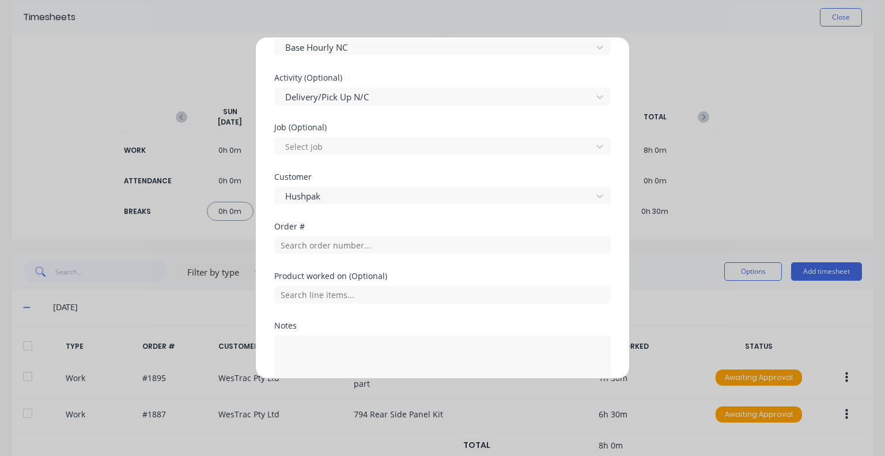
scroll to position [461, 0]
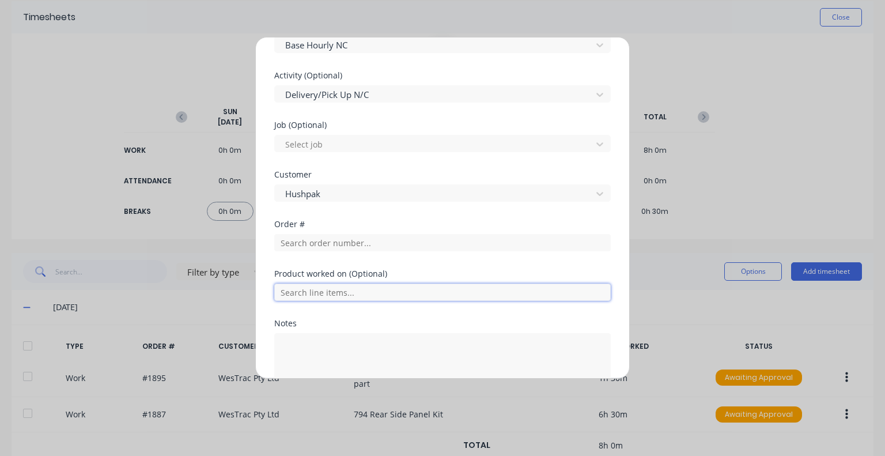
click at [385, 290] on input "text" at bounding box center [442, 291] width 336 height 17
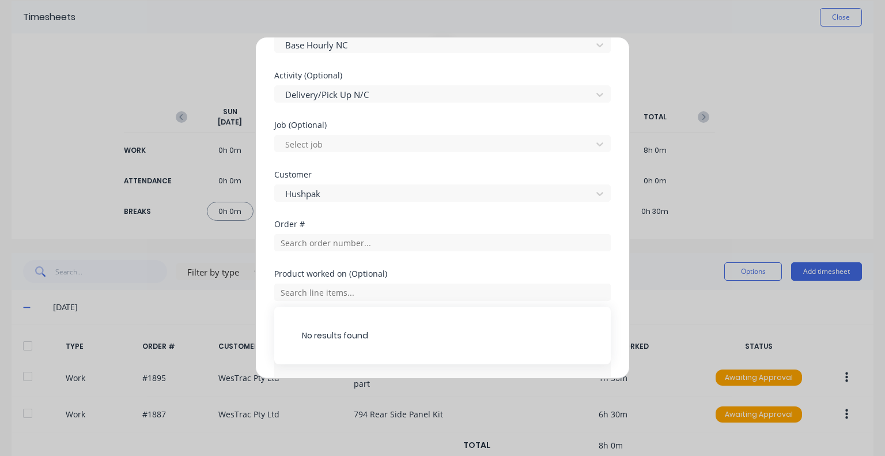
click at [398, 265] on div "Order #" at bounding box center [442, 245] width 336 height 50
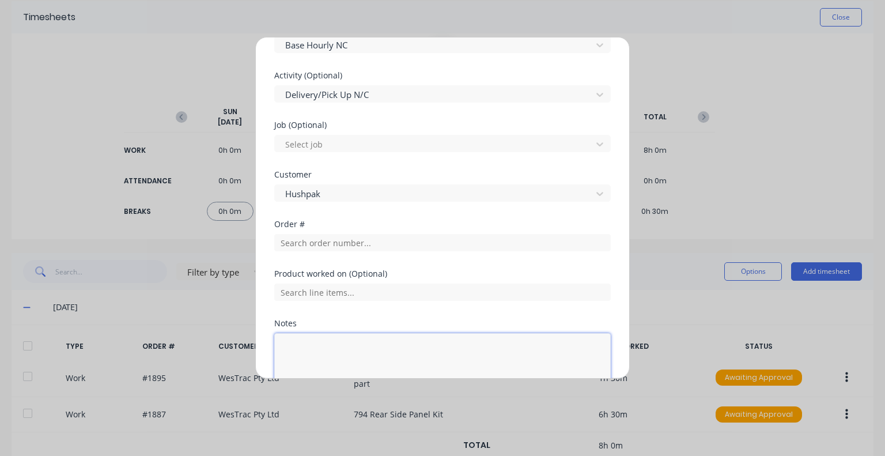
click at [340, 338] on textarea at bounding box center [442, 363] width 336 height 61
click at [368, 347] on textarea "Pickup of 3D printing Materials" at bounding box center [442, 363] width 336 height 61
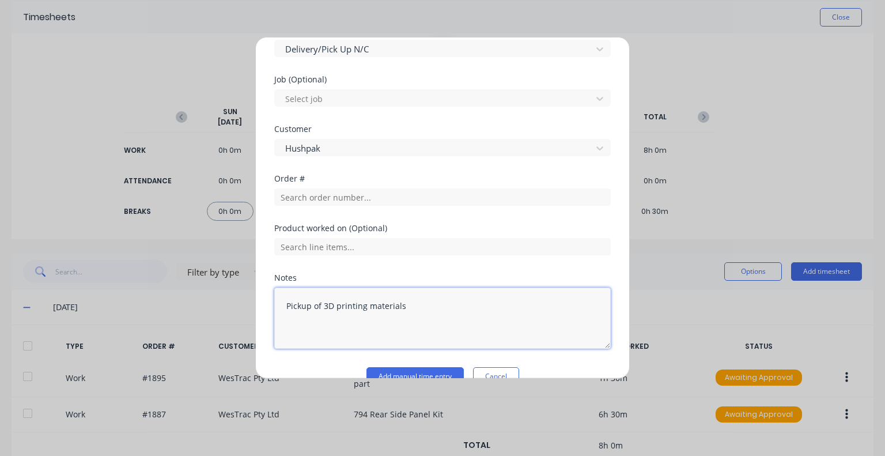
scroll to position [528, 0]
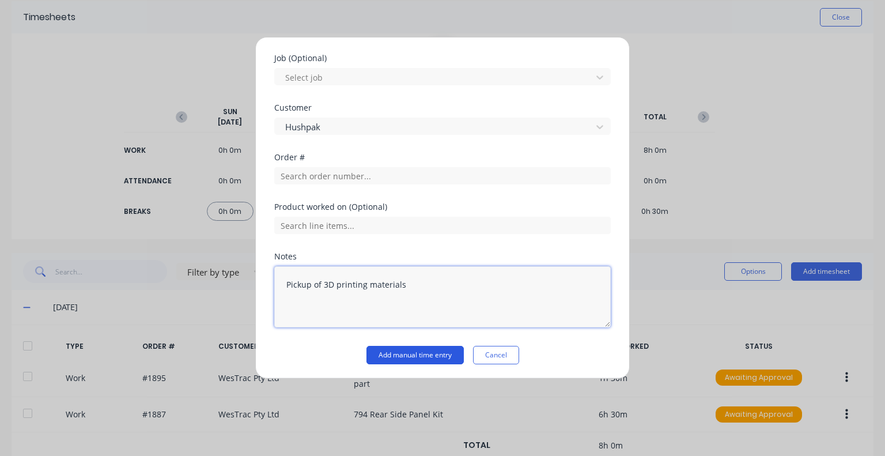
type textarea "Pickup of 3D printing materials"
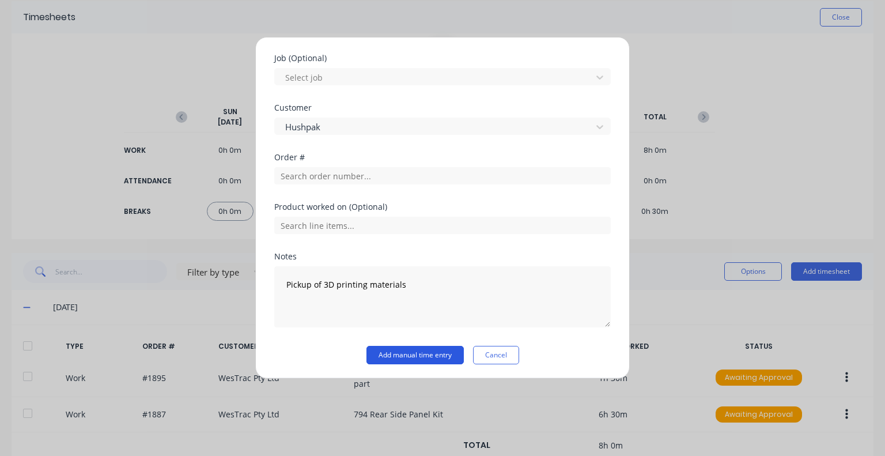
click at [376, 349] on button "Add manual time entry" at bounding box center [414, 355] width 97 height 18
